Goal: Task Accomplishment & Management: Complete application form

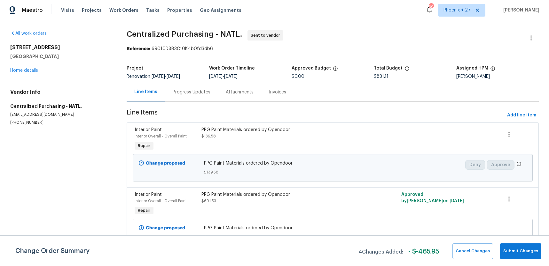
click at [124, 10] on span "Work Orders" at bounding box center [123, 10] width 29 height 6
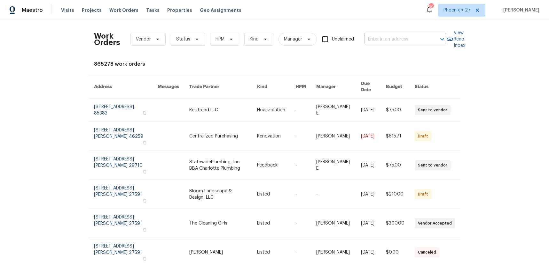
click at [392, 40] on input "text" at bounding box center [396, 40] width 64 height 10
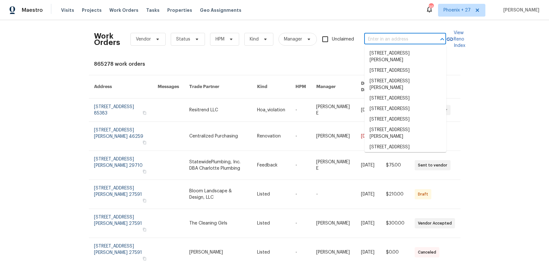
paste input "[STREET_ADDRESS][PERSON_NAME][US_STATE]"
type input "[STREET_ADDRESS][PERSON_NAME][US_STATE]"
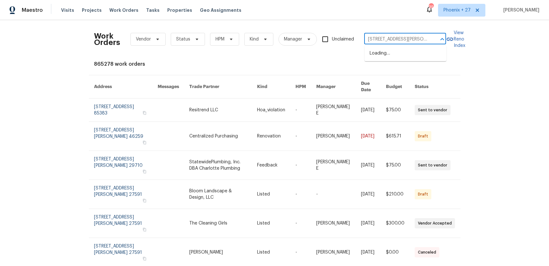
scroll to position [0, 33]
click at [398, 51] on li "[STREET_ADDRESS][PERSON_NAME][US_STATE]" at bounding box center [405, 56] width 82 height 17
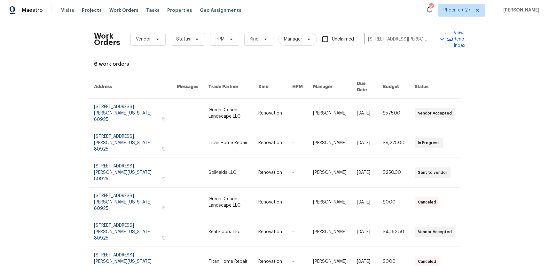
click at [228, 111] on link at bounding box center [233, 113] width 50 height 29
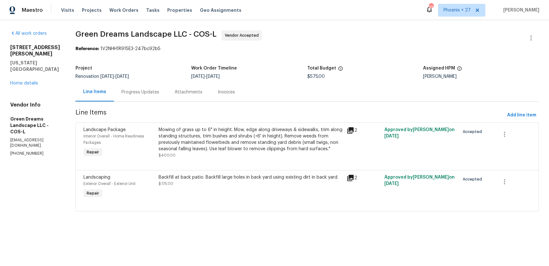
click at [31, 71] on div "[STREET_ADDRESS][PERSON_NAME][US_STATE] Home details" at bounding box center [35, 65] width 50 height 42
click at [31, 81] on link "Home details" at bounding box center [24, 83] width 28 height 4
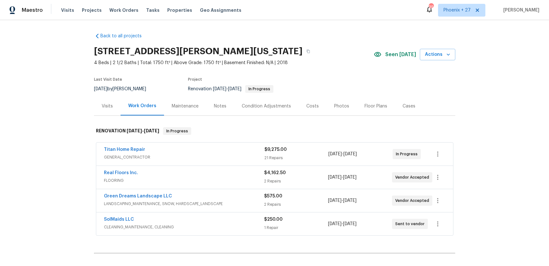
scroll to position [69, 0]
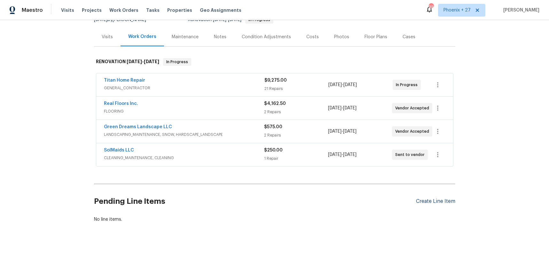
click at [425, 200] on div "Create Line Item" at bounding box center [435, 202] width 39 height 6
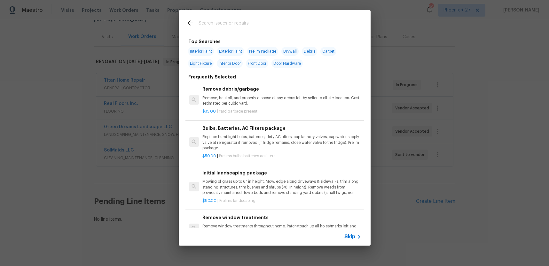
click at [267, 29] on div at bounding box center [260, 29] width 148 height 0
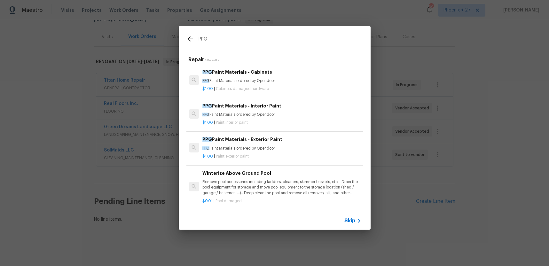
type input "PPG"
click at [294, 108] on h6 "PPG Paint Materials - Interior Paint" at bounding box center [281, 106] width 158 height 7
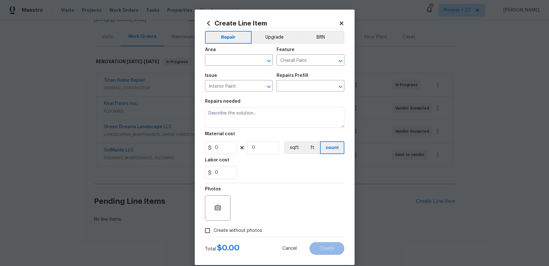
type input "PPG Paint Materials - Interior Paint $1.00"
type textarea "PPG Paint Materials ordered by Opendoor"
type input "1"
click at [237, 63] on input "text" at bounding box center [230, 61] width 50 height 10
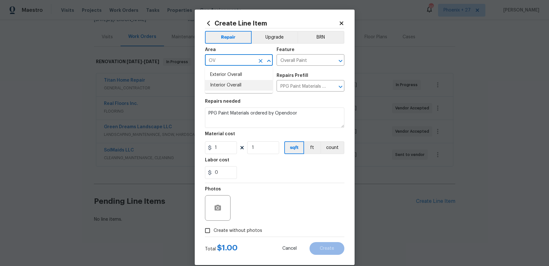
click at [236, 89] on li "Interior Overall" at bounding box center [239, 85] width 68 height 11
type input "Interior Overall"
click at [220, 139] on div "Material cost" at bounding box center [274, 136] width 139 height 8
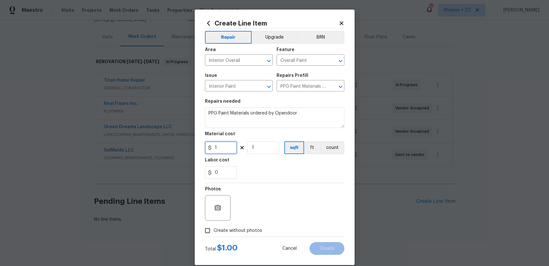
click at [224, 147] on input "1" at bounding box center [221, 148] width 32 height 13
drag, startPoint x: 224, startPoint y: 148, endPoint x: 204, endPoint y: 147, distance: 19.5
click at [205, 147] on input "1" at bounding box center [221, 148] width 32 height 13
type input "662.67"
drag, startPoint x: 247, startPoint y: 236, endPoint x: 247, endPoint y: 232, distance: 3.9
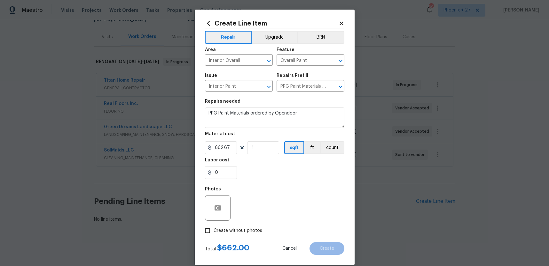
click at [247, 235] on label "Create without photos" at bounding box center [231, 231] width 61 height 12
click at [213, 235] on input "Create without photos" at bounding box center [207, 231] width 12 height 12
checkbox input "true"
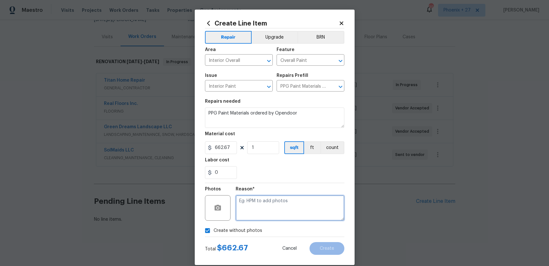
click at [253, 216] on textarea at bounding box center [289, 209] width 109 height 26
type textarea "NA"
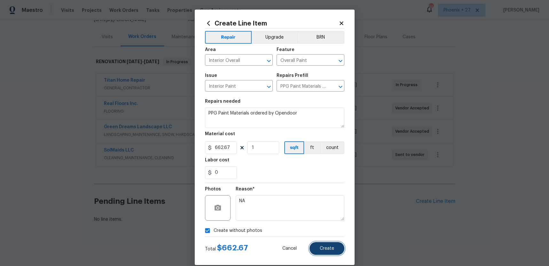
click at [321, 251] on button "Create" at bounding box center [326, 249] width 35 height 13
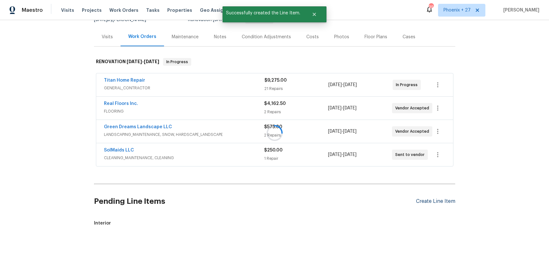
click at [425, 201] on div "Create Line Item" at bounding box center [435, 202] width 39 height 6
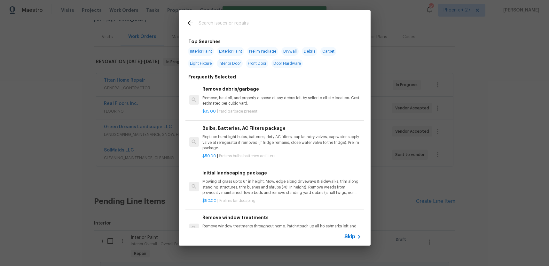
click at [253, 23] on input "text" at bounding box center [265, 24] width 135 height 10
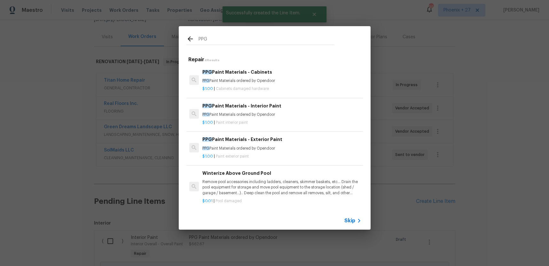
type input "PPG"
click at [285, 82] on p "PPG Paint Materials ordered by Opendoor" at bounding box center [281, 80] width 158 height 5
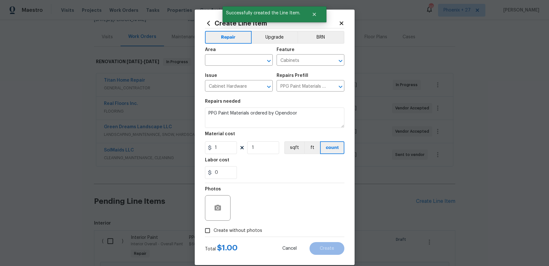
click at [240, 53] on div "Area" at bounding box center [239, 52] width 68 height 8
click at [238, 60] on input "text" at bounding box center [230, 61] width 50 height 10
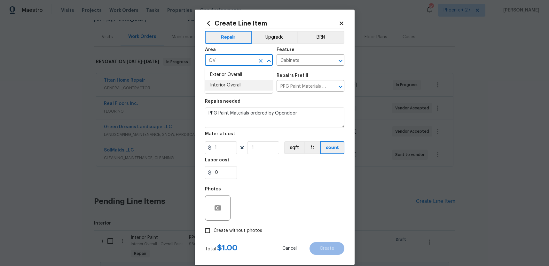
click at [240, 82] on li "Interior Overall" at bounding box center [239, 85] width 68 height 11
type input "Interior Overall"
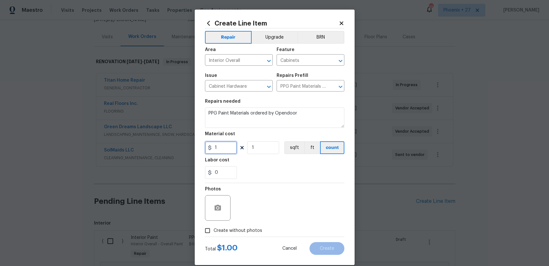
click at [210, 149] on div "1" at bounding box center [221, 148] width 32 height 13
type input "1597.03"
drag, startPoint x: 234, startPoint y: 234, endPoint x: 245, endPoint y: 227, distance: 12.9
click at [234, 233] on span "Create without photos" at bounding box center [237, 231] width 49 height 7
click at [213, 233] on input "Create without photos" at bounding box center [207, 231] width 12 height 12
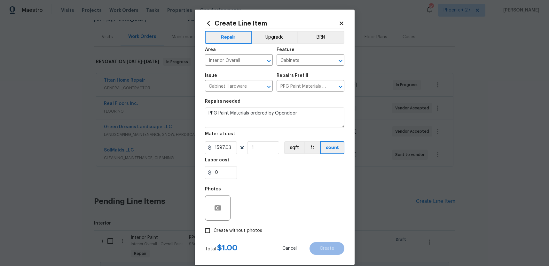
checkbox input "true"
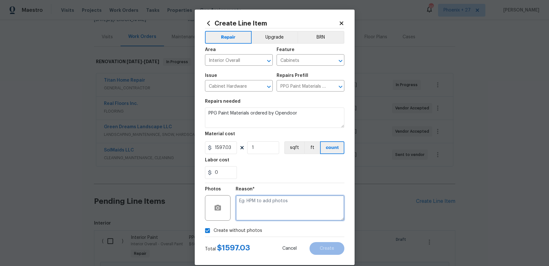
click at [252, 219] on textarea at bounding box center [289, 209] width 109 height 26
type textarea "NA"
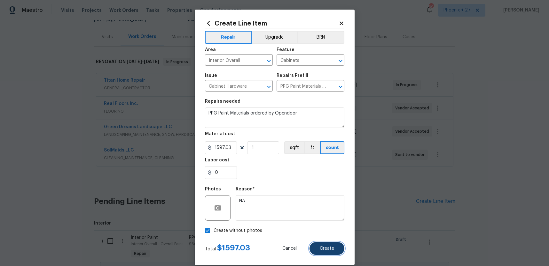
click at [316, 244] on button "Create" at bounding box center [326, 249] width 35 height 13
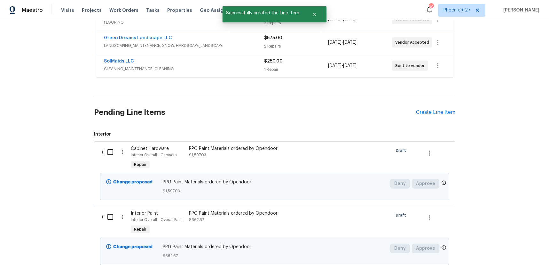
scroll to position [207, 0]
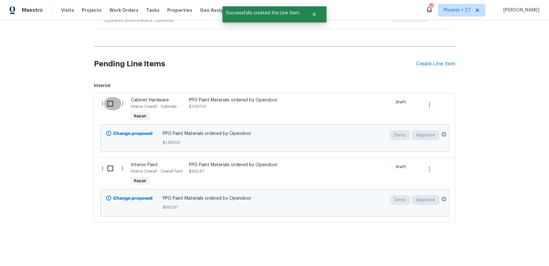
click at [109, 99] on input "checkbox" at bounding box center [113, 103] width 18 height 13
checkbox input "true"
drag, startPoint x: 120, startPoint y: 175, endPoint x: 116, endPoint y: 172, distance: 4.8
click at [119, 175] on div "( )" at bounding box center [114, 174] width 29 height 29
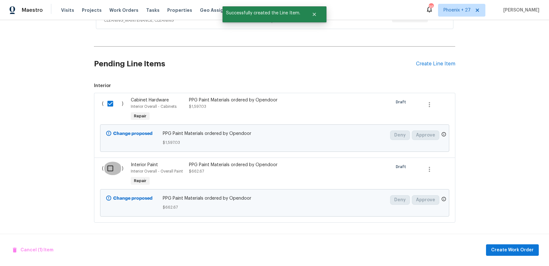
click at [114, 170] on input "checkbox" at bounding box center [113, 168] width 18 height 13
checkbox input "true"
click at [516, 246] on button "Create Work Order" at bounding box center [512, 251] width 53 height 12
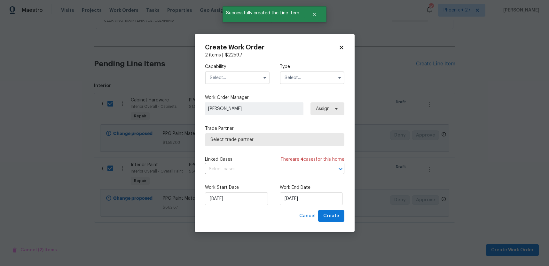
drag, startPoint x: 229, startPoint y: 73, endPoint x: 228, endPoint y: 78, distance: 5.5
click at [229, 73] on input "text" at bounding box center [237, 78] width 65 height 13
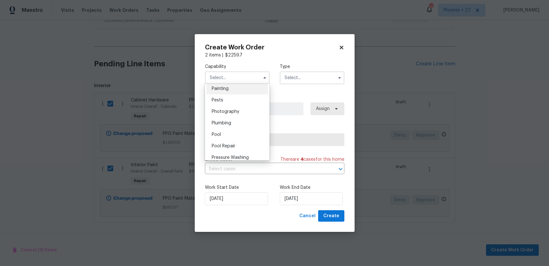
click at [226, 90] on span "Painting" at bounding box center [220, 89] width 17 height 4
type input "Painting"
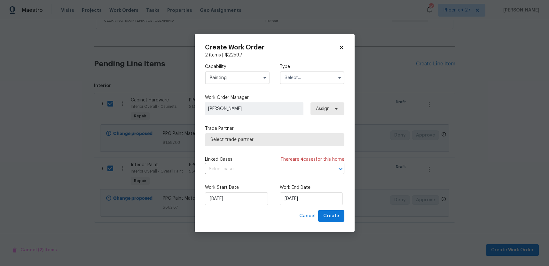
drag, startPoint x: 302, startPoint y: 82, endPoint x: 305, endPoint y: 102, distance: 20.3
click at [302, 86] on div "Capability Painting Agent Appliance Bathtub Resurfacing BRN And Lrr Broker Cabi…" at bounding box center [274, 73] width 139 height 31
drag, startPoint x: 303, startPoint y: 78, endPoint x: 304, endPoint y: 83, distance: 5.2
click at [303, 79] on input "text" at bounding box center [312, 78] width 65 height 13
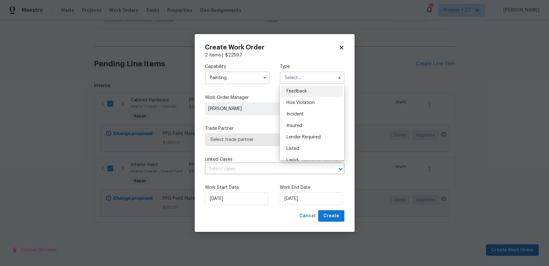
scroll to position [76, 0]
drag, startPoint x: 311, startPoint y: 115, endPoint x: 316, endPoint y: 112, distance: 6.3
click at [311, 115] on div "Renovation" at bounding box center [311, 119] width 61 height 12
type input "Renovation"
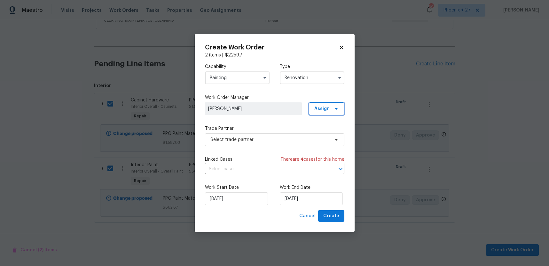
drag, startPoint x: 325, startPoint y: 107, endPoint x: 323, endPoint y: 117, distance: 10.3
click at [325, 107] on span "Assign" at bounding box center [321, 109] width 15 height 6
click at [322, 132] on div "Assign to me" at bounding box center [330, 135] width 36 height 9
click at [322, 133] on div "Assign to me" at bounding box center [327, 136] width 28 height 6
click at [269, 138] on span "Select trade partner" at bounding box center [269, 140] width 119 height 6
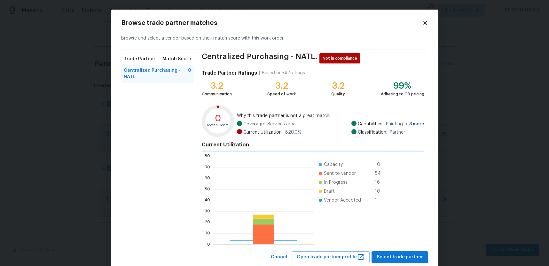
scroll to position [89, 100]
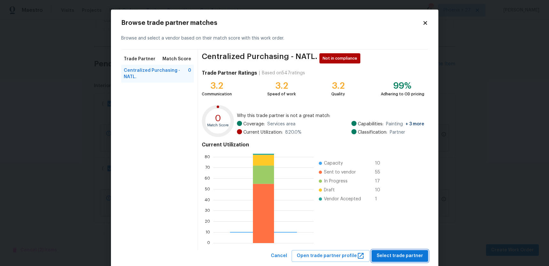
drag, startPoint x: 393, startPoint y: 257, endPoint x: 389, endPoint y: 255, distance: 4.7
click at [393, 257] on span "Select trade partner" at bounding box center [399, 256] width 46 height 8
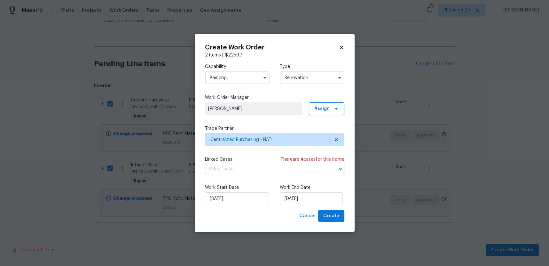
click at [332, 222] on div "Create Work Order 2 items | $ 2259.7 Capability Painting Type Renovation Work O…" at bounding box center [275, 133] width 160 height 198
click at [331, 218] on span "Create" at bounding box center [331, 216] width 16 height 8
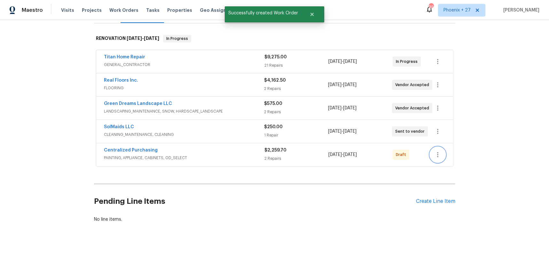
click at [437, 159] on button "button" at bounding box center [437, 154] width 15 height 15
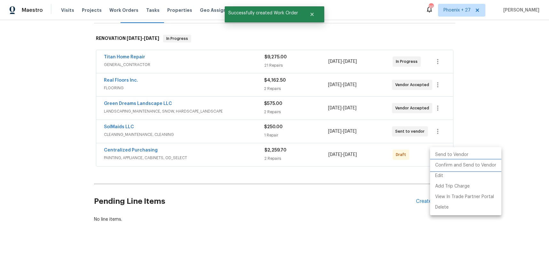
click at [439, 164] on li "Confirm and Send to Vendor" at bounding box center [465, 165] width 71 height 11
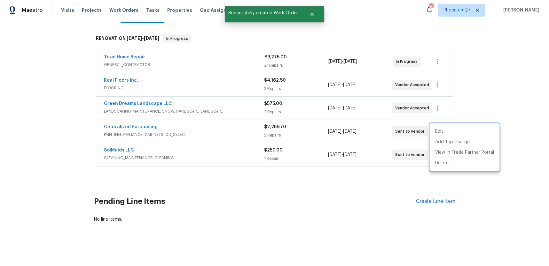
drag, startPoint x: 234, startPoint y: 135, endPoint x: 146, endPoint y: 122, distance: 89.4
click at [217, 132] on div at bounding box center [274, 133] width 549 height 266
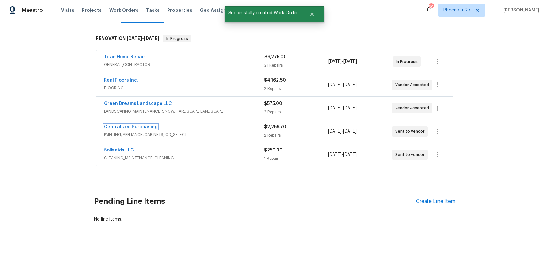
click at [142, 127] on link "Centralized Purchasing" at bounding box center [131, 127] width 54 height 4
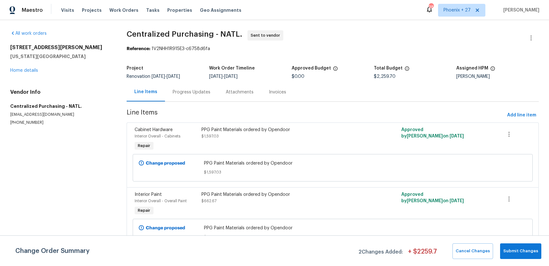
click at [127, 10] on span "Work Orders" at bounding box center [123, 10] width 29 height 6
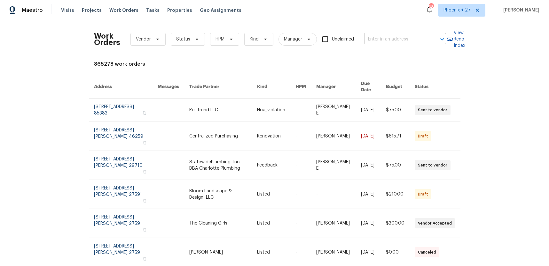
click at [391, 35] on input "text" at bounding box center [396, 40] width 64 height 10
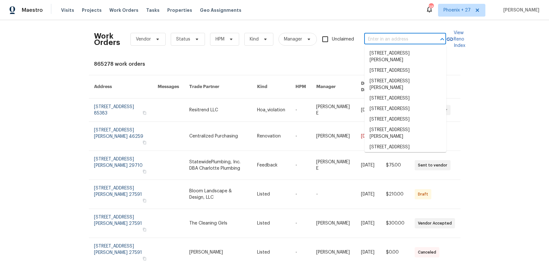
paste input "[STREET_ADDRESS]"
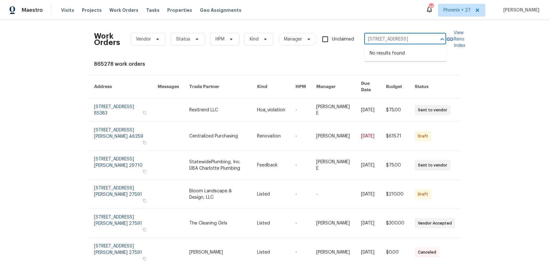
type input "[STREET_ADDRESS]"
drag, startPoint x: 434, startPoint y: 15, endPoint x: 446, endPoint y: 12, distance: 11.9
click at [435, 15] on div "389 Phoenix + 27 [PERSON_NAME]" at bounding box center [482, 10] width 114 height 13
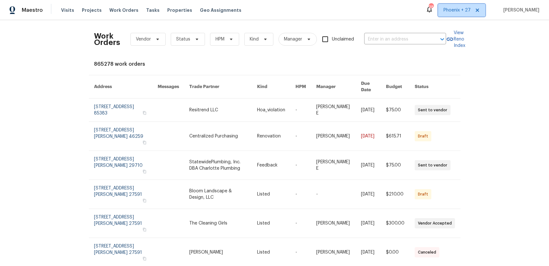
click at [446, 12] on span "Phoenix + 27" at bounding box center [461, 10] width 47 height 13
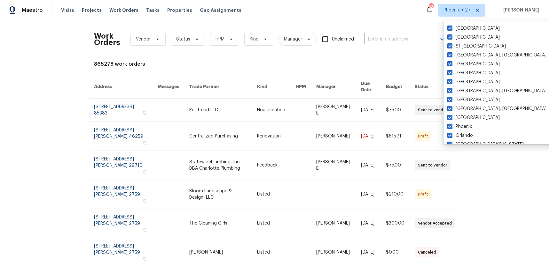
scroll to position [428, 0]
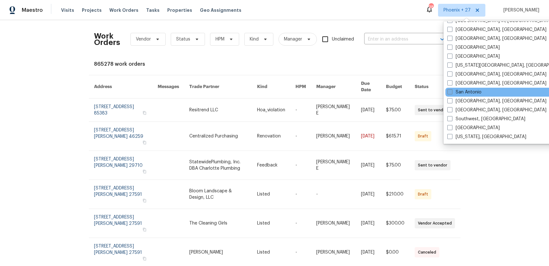
click at [462, 94] on label "San Antonio" at bounding box center [464, 92] width 34 height 6
click at [451, 93] on input "San Antonio" at bounding box center [449, 91] width 4 height 4
checkbox input "true"
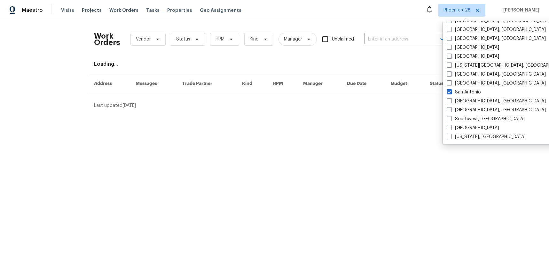
click at [370, 32] on div "Work Orders Vendor Status HPM Kind Manager Unclaimed ​" at bounding box center [270, 39] width 352 height 28
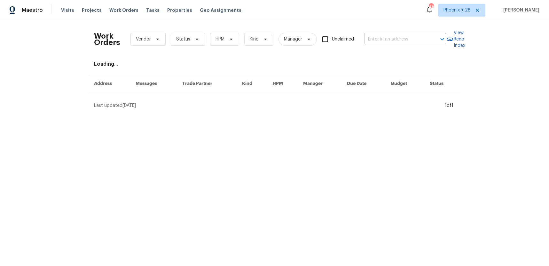
click at [373, 40] on input "text" at bounding box center [396, 40] width 64 height 10
paste input "[STREET_ADDRESS]"
type input "[STREET_ADDRESS]"
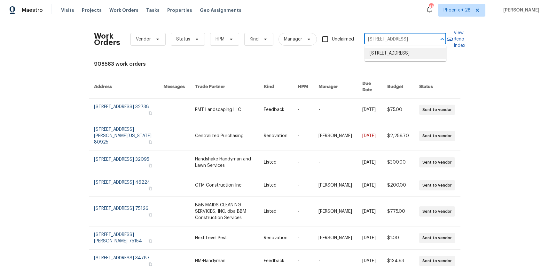
click at [385, 58] on li "[STREET_ADDRESS]" at bounding box center [405, 53] width 82 height 11
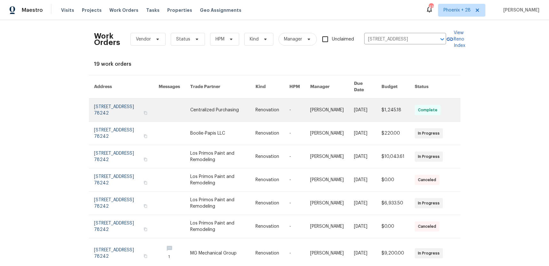
click at [216, 105] on link at bounding box center [222, 110] width 65 height 23
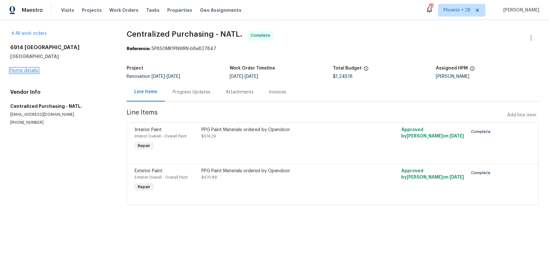
click at [30, 68] on link "Home details" at bounding box center [24, 70] width 28 height 4
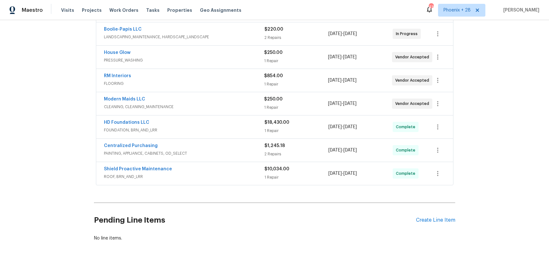
scroll to position [197, 0]
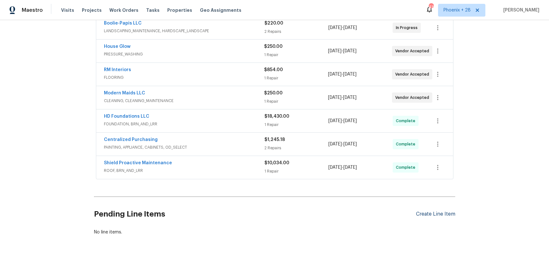
click at [437, 214] on div "Create Line Item" at bounding box center [435, 215] width 39 height 6
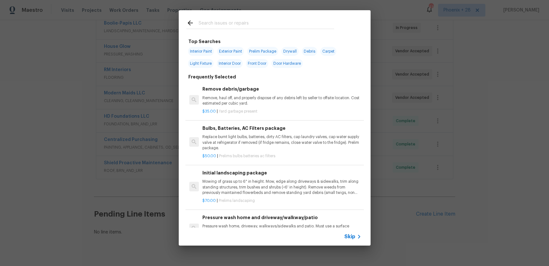
click at [222, 28] on input "text" at bounding box center [265, 24] width 135 height 10
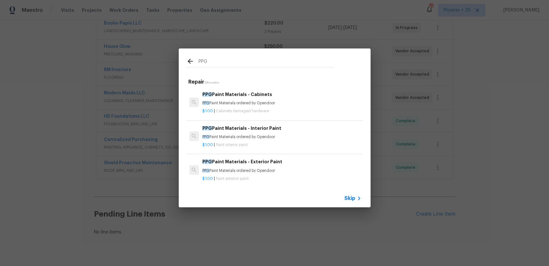
type input "PPG"
click at [285, 135] on p "PPG Paint Materials ordered by Opendoor" at bounding box center [281, 137] width 158 height 5
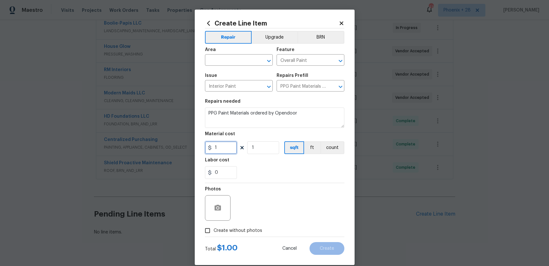
drag, startPoint x: 216, startPoint y: 151, endPoint x: 209, endPoint y: 149, distance: 7.2
click at [209, 149] on div "1" at bounding box center [221, 148] width 32 height 13
type input "30.09"
click at [229, 61] on input "text" at bounding box center [230, 61] width 50 height 10
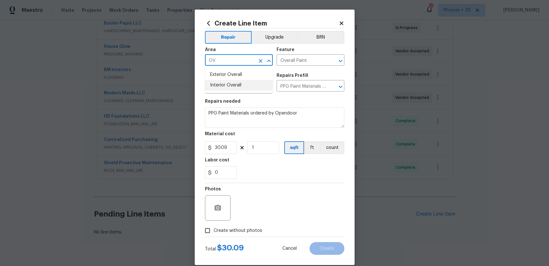
click at [228, 86] on li "Interior Overall" at bounding box center [239, 85] width 68 height 11
type input "Interior Overall"
click at [246, 228] on span "Create without photos" at bounding box center [237, 231] width 49 height 7
click at [213, 228] on input "Create without photos" at bounding box center [207, 231] width 12 height 12
checkbox input "true"
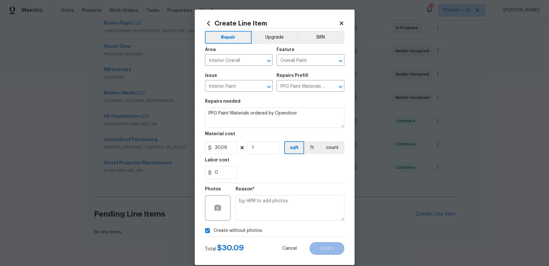
click at [252, 210] on textarea at bounding box center [289, 209] width 109 height 26
type textarea "NA"
click at [320, 248] on span "Create" at bounding box center [327, 249] width 14 height 5
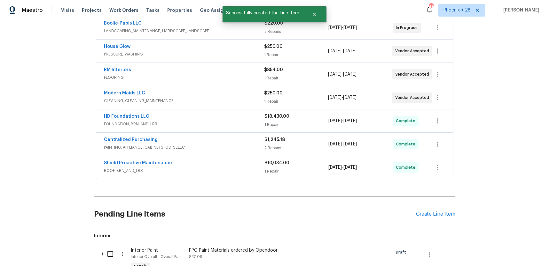
click at [118, 248] on input "checkbox" at bounding box center [113, 254] width 18 height 13
checkbox input "true"
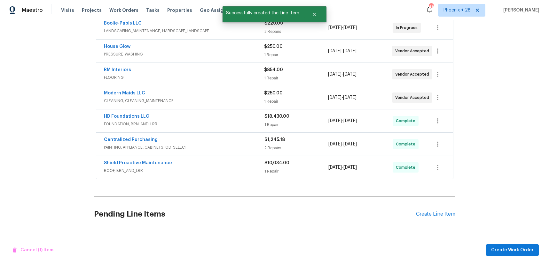
drag, startPoint x: 530, startPoint y: 244, endPoint x: 523, endPoint y: 242, distance: 7.0
click at [529, 244] on div "Cancel (1) Item Create Work Order" at bounding box center [274, 250] width 549 height 33
click at [515, 248] on span "Create Work Order" at bounding box center [512, 251] width 42 height 8
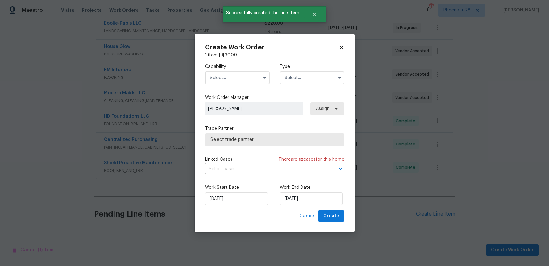
click at [240, 79] on input "text" at bounding box center [237, 78] width 65 height 13
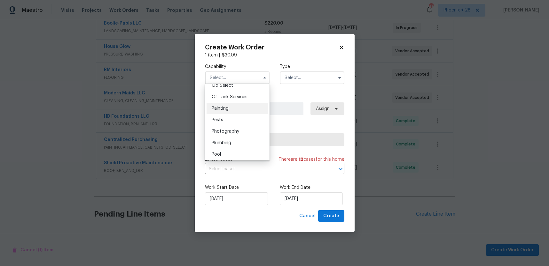
scroll to position [519, 0]
click at [230, 108] on div "Painting" at bounding box center [236, 109] width 61 height 12
type input "Painting"
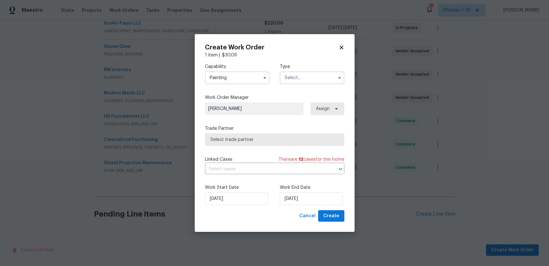
click at [305, 78] on input "text" at bounding box center [312, 78] width 65 height 13
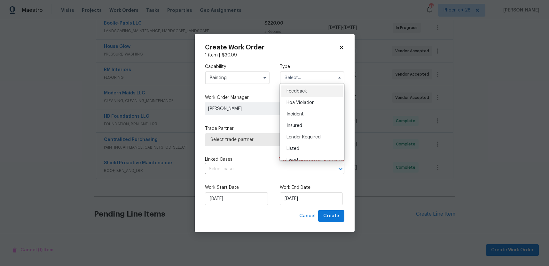
scroll to position [76, 0]
click at [311, 117] on div "Renovation" at bounding box center [311, 119] width 61 height 12
type input "Renovation"
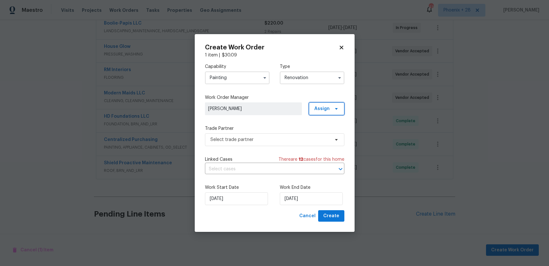
click at [325, 108] on span "Assign" at bounding box center [321, 109] width 15 height 6
click at [320, 135] on div "Assign to me" at bounding box center [327, 136] width 28 height 6
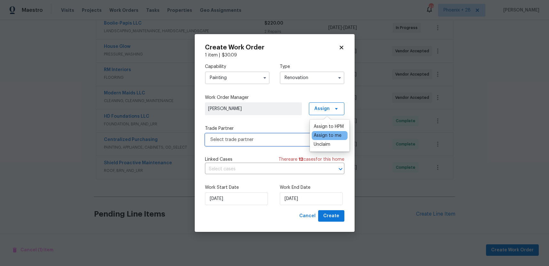
click at [286, 139] on span "Select trade partner" at bounding box center [269, 140] width 119 height 6
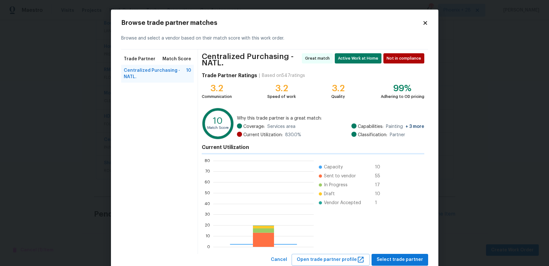
scroll to position [89, 100]
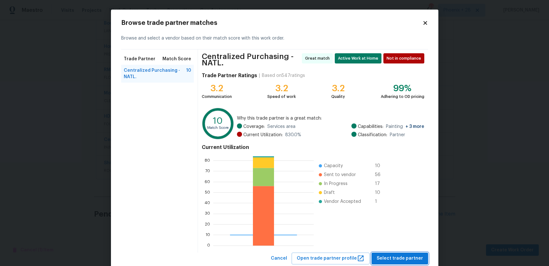
click at [413, 258] on span "Select trade partner" at bounding box center [399, 259] width 46 height 8
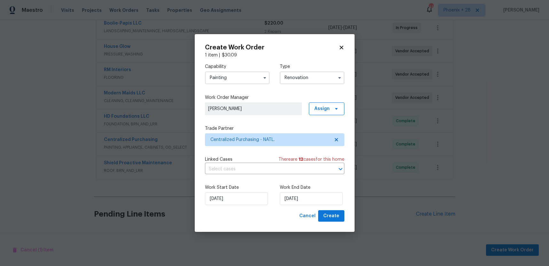
click at [345, 219] on div "Create Work Order 1 item | $ 30.09 Capability Painting Type Renovation Work Ord…" at bounding box center [275, 133] width 160 height 198
click at [339, 219] on button "Create" at bounding box center [331, 217] width 26 height 12
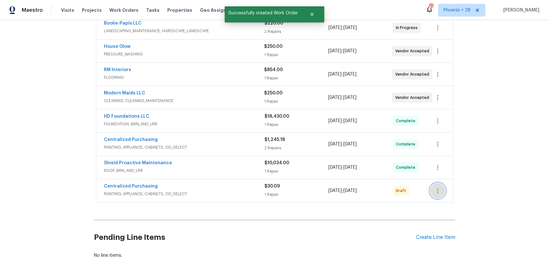
click at [438, 194] on icon "button" at bounding box center [438, 191] width 8 height 8
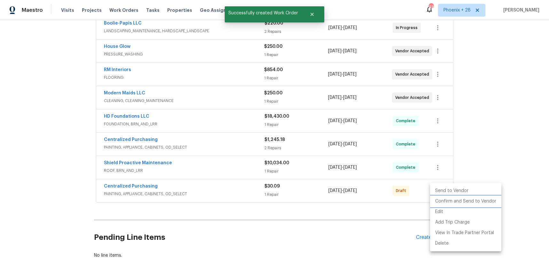
click at [439, 200] on li "Confirm and Send to Vendor" at bounding box center [465, 202] width 71 height 11
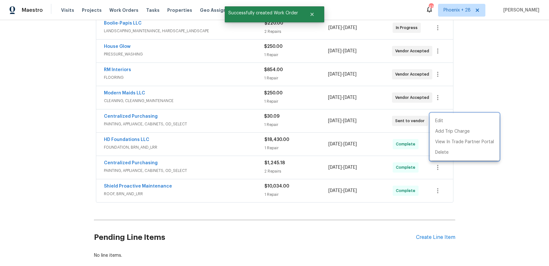
drag, startPoint x: 196, startPoint y: 116, endPoint x: 124, endPoint y: 115, distance: 72.2
click at [196, 117] on div at bounding box center [274, 133] width 549 height 266
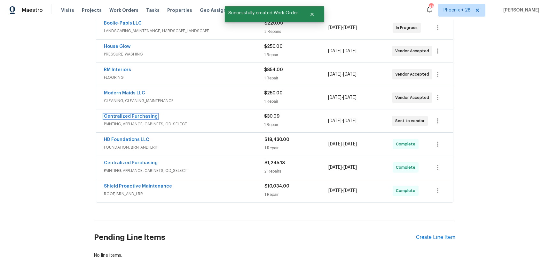
click at [130, 117] on link "Centralized Purchasing" at bounding box center [131, 116] width 54 height 4
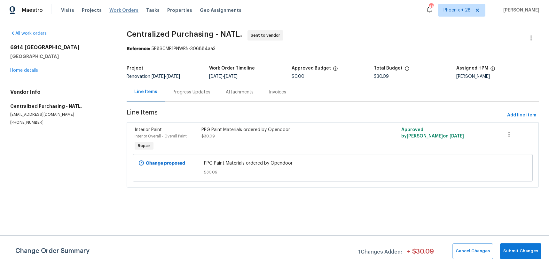
click at [122, 8] on span "Work Orders" at bounding box center [123, 10] width 29 height 6
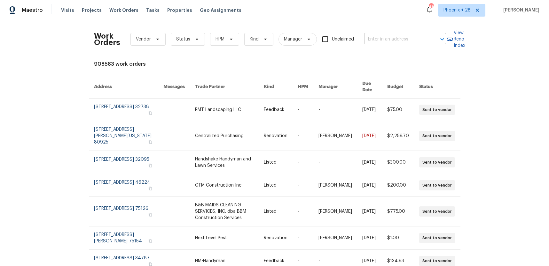
drag, startPoint x: 375, startPoint y: 51, endPoint x: 375, endPoint y: 35, distance: 16.3
click at [375, 50] on div "Work Orders Vendor Status HPM Kind Manager Unclaimed ​" at bounding box center [270, 39] width 352 height 28
click at [375, 35] on input "text" at bounding box center [396, 40] width 64 height 10
paste input "1ZTYP8PV59GKX"
type input "1ZTYP8PV59GKX"
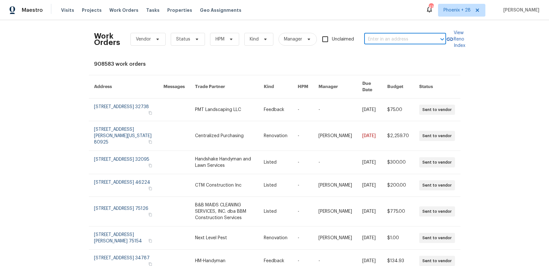
click at [382, 41] on input "text" at bounding box center [396, 40] width 64 height 10
paste input "[STREET_ADDRESS]"
type input "[STREET_ADDRESS]"
click at [388, 53] on li "[STREET_ADDRESS]" at bounding box center [405, 53] width 82 height 11
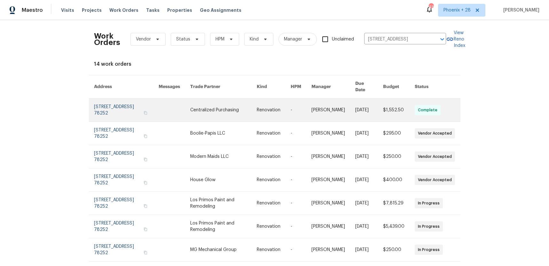
click at [202, 102] on link at bounding box center [223, 110] width 66 height 23
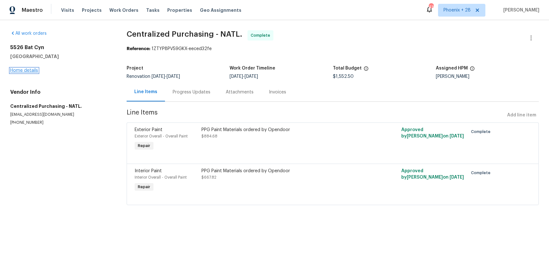
click at [27, 70] on link "Home details" at bounding box center [24, 70] width 28 height 4
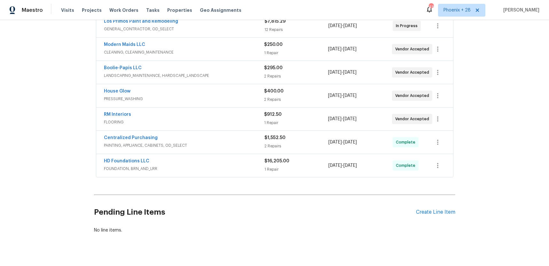
scroll to position [209, 0]
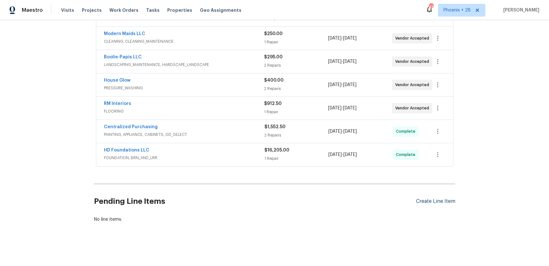
click at [434, 201] on div "Create Line Item" at bounding box center [435, 202] width 39 height 6
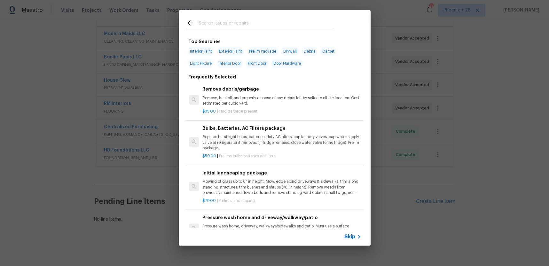
click at [256, 28] on input "text" at bounding box center [265, 24] width 135 height 10
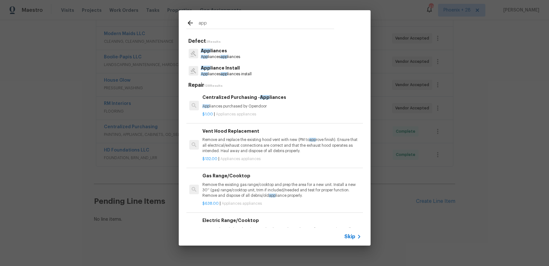
type input "app"
click at [263, 114] on p "$1.00 | Appliances appliances" at bounding box center [281, 114] width 158 height 5
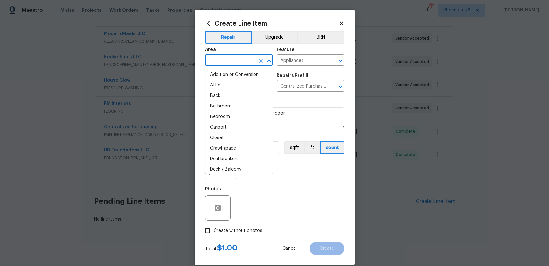
click at [237, 61] on input "text" at bounding box center [230, 61] width 50 height 10
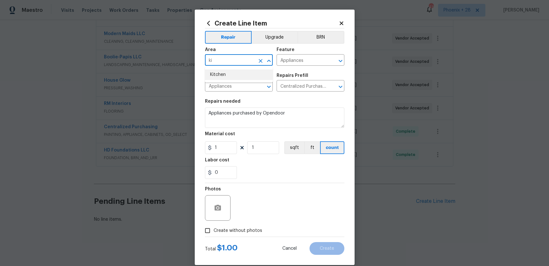
click at [235, 74] on li "Kitchen" at bounding box center [239, 75] width 68 height 11
type input "Kitchen"
drag, startPoint x: 306, startPoint y: 188, endPoint x: 235, endPoint y: 164, distance: 75.4
click at [303, 186] on div "Photos" at bounding box center [274, 204] width 139 height 42
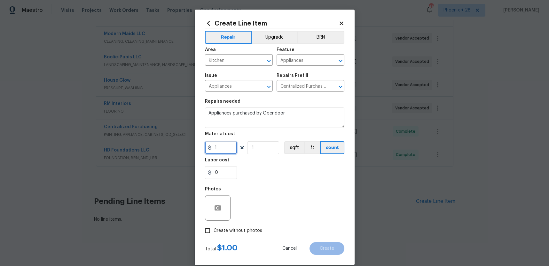
drag, startPoint x: 222, startPoint y: 149, endPoint x: 210, endPoint y: 147, distance: 12.2
click at [210, 147] on div "1" at bounding box center [221, 148] width 32 height 13
type input "266.35"
drag, startPoint x: 219, startPoint y: 225, endPoint x: 237, endPoint y: 228, distance: 18.5
click at [221, 225] on label "Create without photos" at bounding box center [231, 231] width 61 height 12
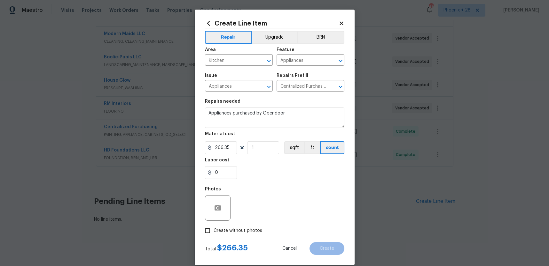
click at [213, 225] on input "Create without photos" at bounding box center [207, 231] width 12 height 12
checkbox input "true"
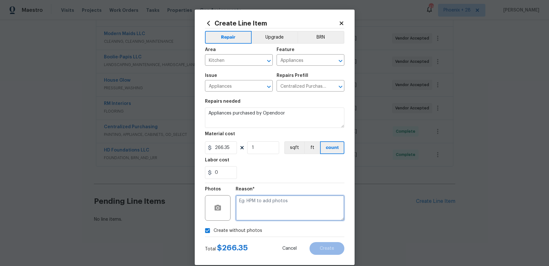
click at [254, 211] on textarea at bounding box center [289, 209] width 109 height 26
type textarea "NA"
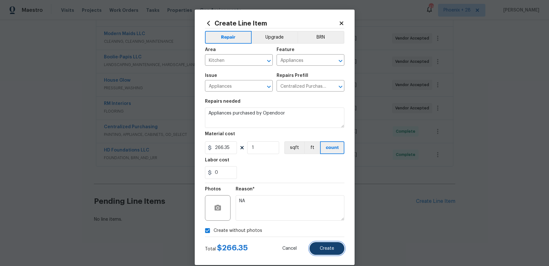
click at [322, 251] on button "Create" at bounding box center [326, 249] width 35 height 13
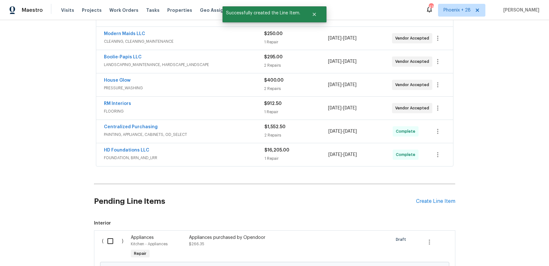
scroll to position [264, 0]
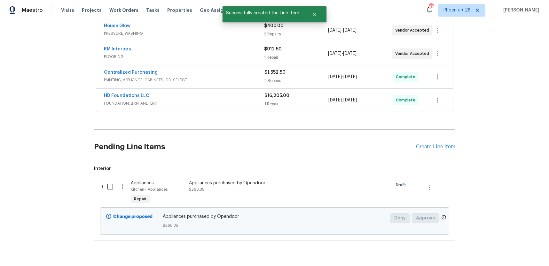
click at [114, 186] on input "checkbox" at bounding box center [113, 186] width 18 height 13
checkbox input "true"
click at [534, 251] on button "Create Work Order" at bounding box center [512, 251] width 53 height 12
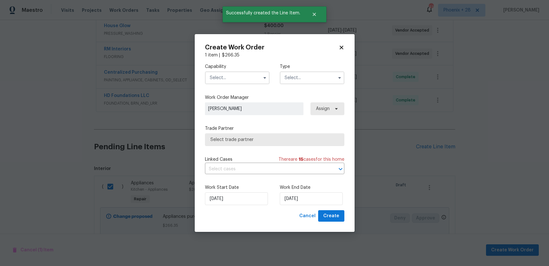
drag, startPoint x: 218, startPoint y: 72, endPoint x: 219, endPoint y: 77, distance: 5.2
click at [218, 73] on input "text" at bounding box center [237, 78] width 65 height 13
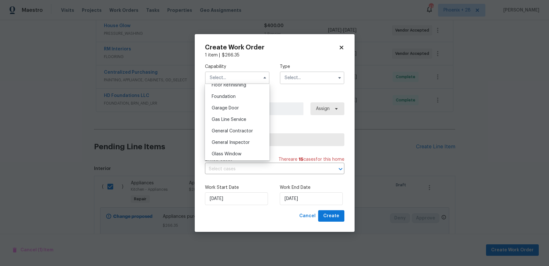
scroll to position [0, 0]
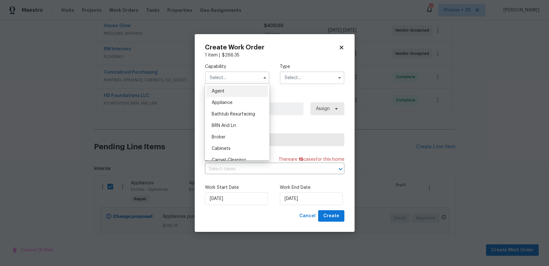
drag, startPoint x: 228, startPoint y: 103, endPoint x: 290, endPoint y: 87, distance: 64.9
click at [228, 103] on span "Appliance" at bounding box center [222, 103] width 21 height 4
type input "Appliance"
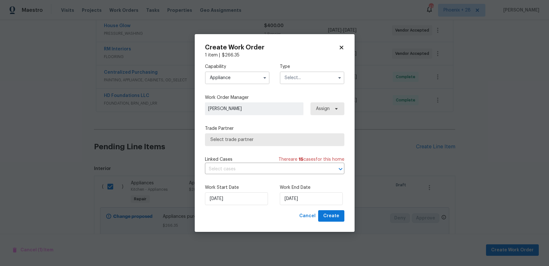
click at [300, 83] on input "text" at bounding box center [312, 78] width 65 height 13
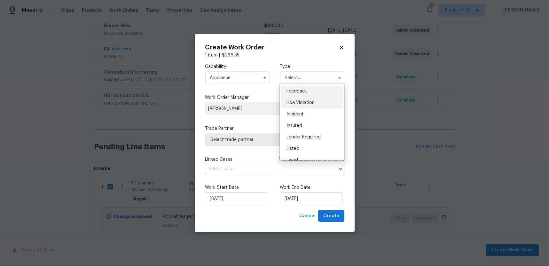
scroll to position [76, 0]
click at [301, 120] on span "Renovation" at bounding box center [298, 119] width 24 height 4
type input "Renovation"
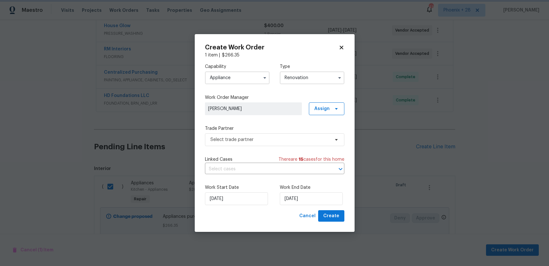
scroll to position [0, 0]
click at [320, 113] on span "Assign" at bounding box center [326, 109] width 35 height 13
click at [319, 132] on div "Assign to me" at bounding box center [330, 135] width 36 height 9
click at [318, 138] on div "Assign to me" at bounding box center [327, 136] width 28 height 6
click at [266, 147] on div "Capability Appliance Type Renovation Work Order Manager [PERSON_NAME] Assign Tr…" at bounding box center [274, 134] width 139 height 152
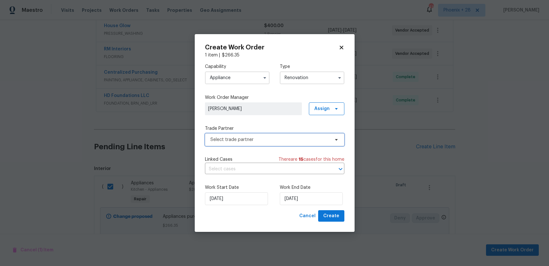
click at [281, 142] on span "Select trade partner" at bounding box center [269, 140] width 119 height 6
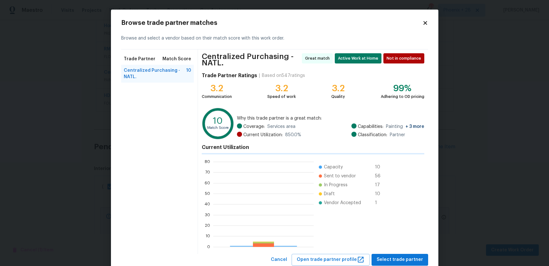
scroll to position [89, 100]
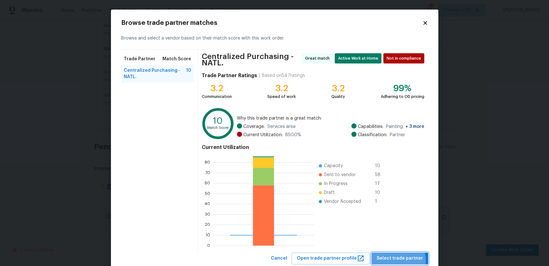
drag, startPoint x: 398, startPoint y: 261, endPoint x: 387, endPoint y: 251, distance: 15.8
click at [398, 261] on span "Select trade partner" at bounding box center [399, 259] width 46 height 8
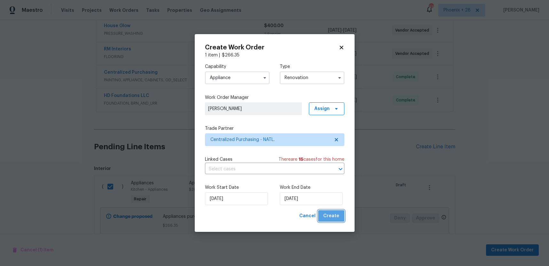
click at [343, 219] on button "Create" at bounding box center [331, 217] width 26 height 12
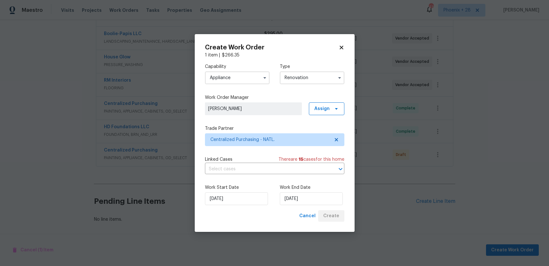
scroll to position [233, 0]
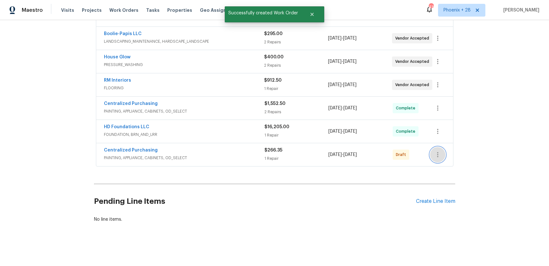
click at [440, 157] on icon "button" at bounding box center [438, 155] width 8 height 8
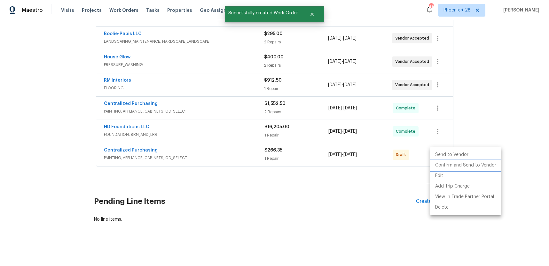
click at [441, 164] on li "Confirm and Send to Vendor" at bounding box center [465, 165] width 71 height 11
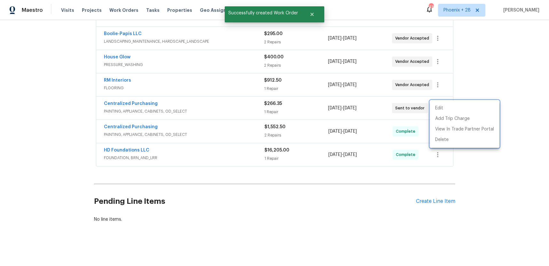
click at [128, 106] on div at bounding box center [274, 133] width 549 height 266
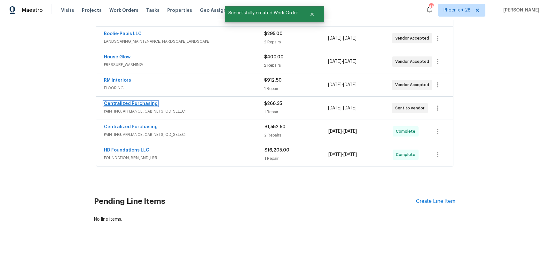
click at [128, 105] on link "Centralized Purchasing" at bounding box center [131, 104] width 54 height 4
